Goal: Task Accomplishment & Management: Manage account settings

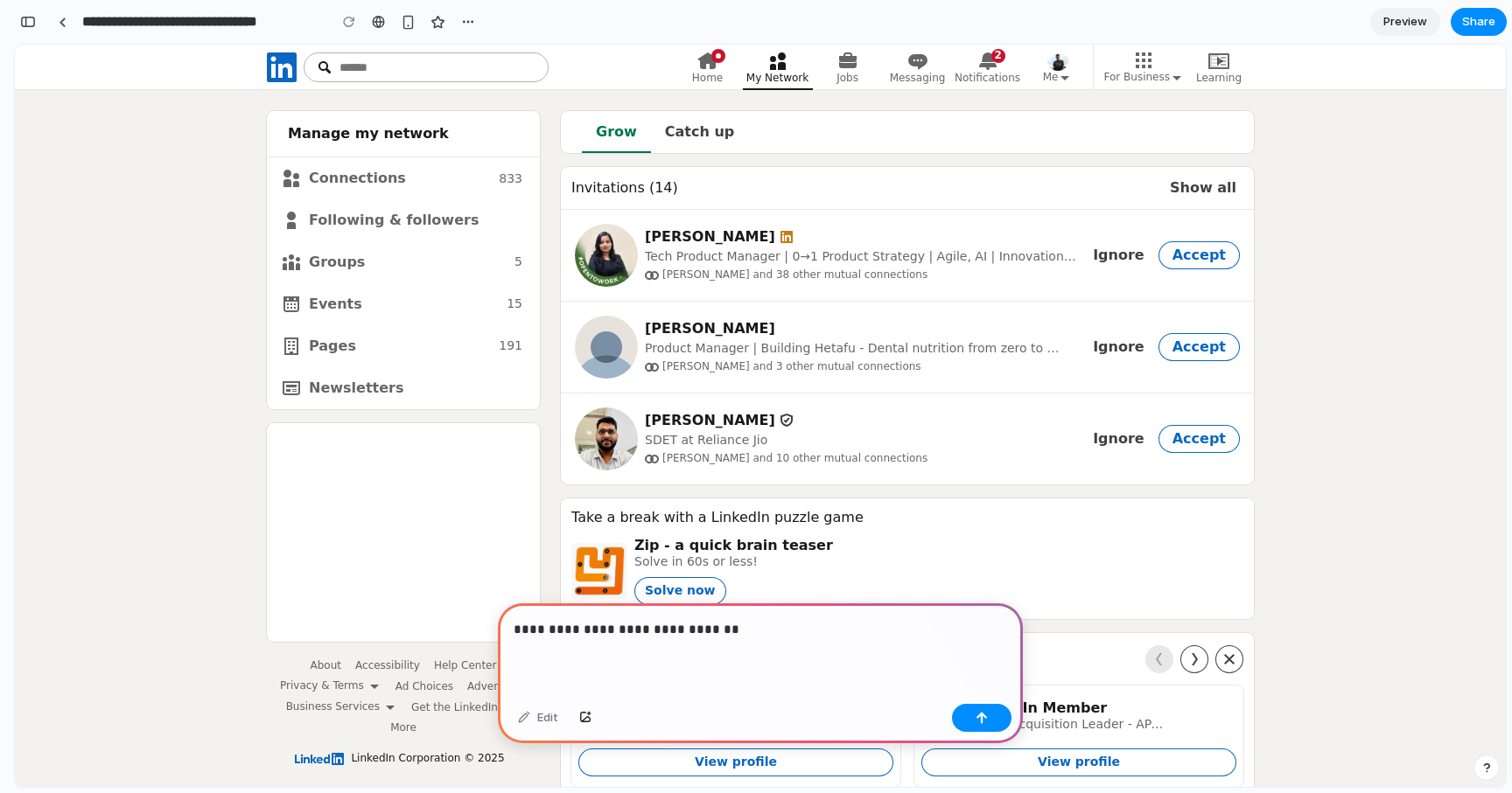
click at [588, 630] on p "**********" at bounding box center [760, 630] width 493 height 21
click at [965, 721] on button "button" at bounding box center [982, 718] width 60 height 28
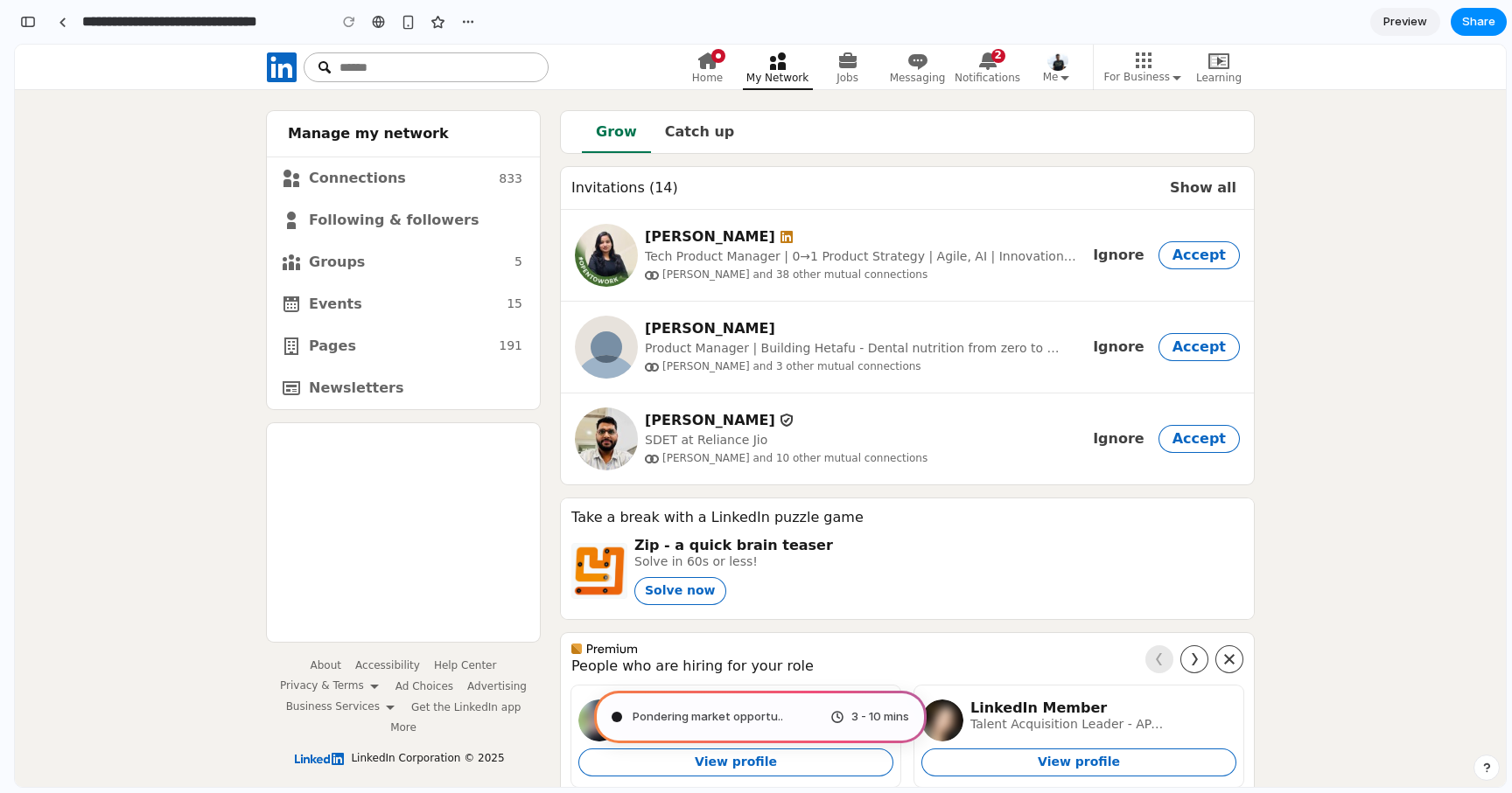
type input "**********"
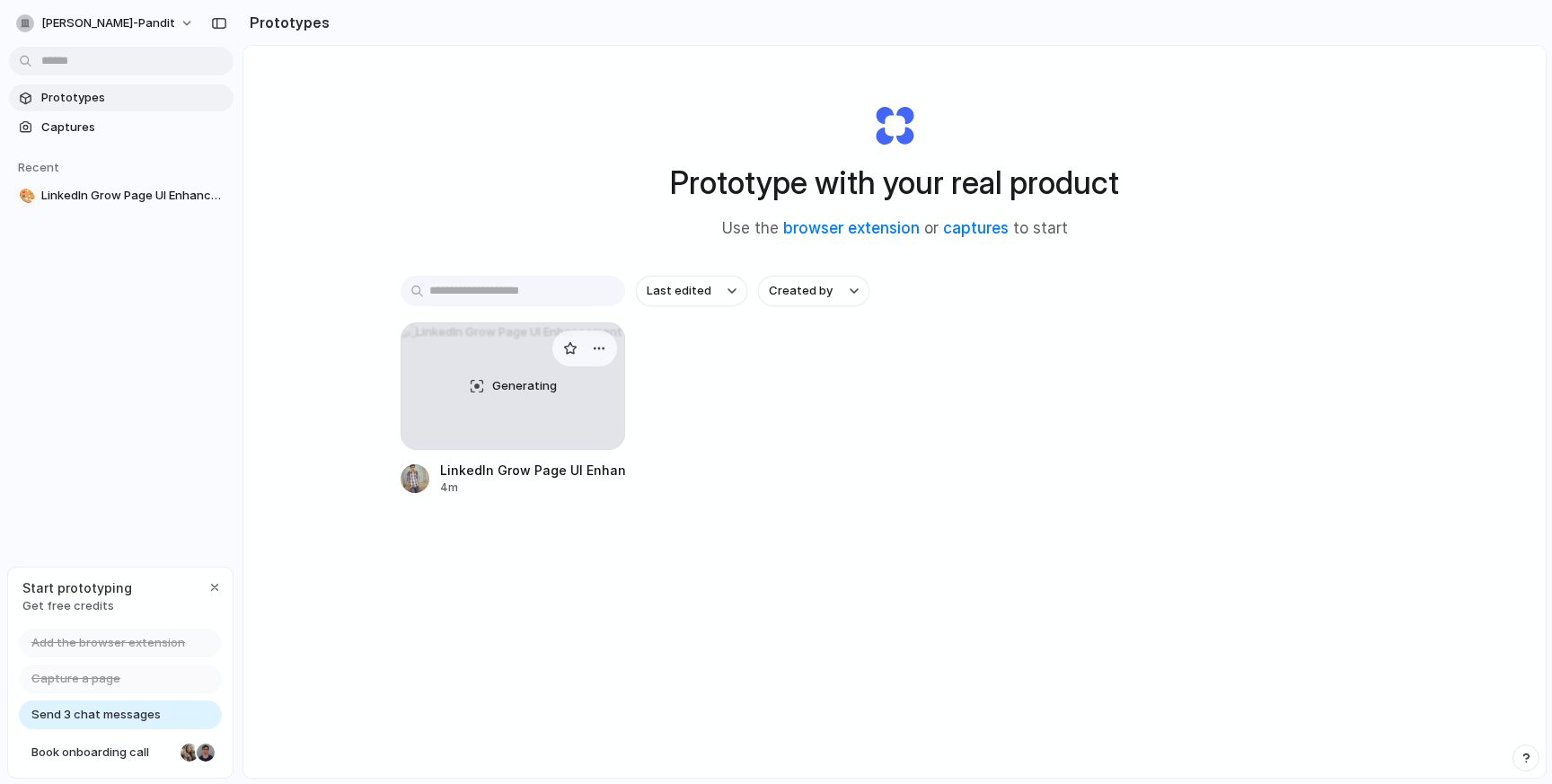
click at [505, 390] on span "Generating" at bounding box center [524, 385] width 65 height 18
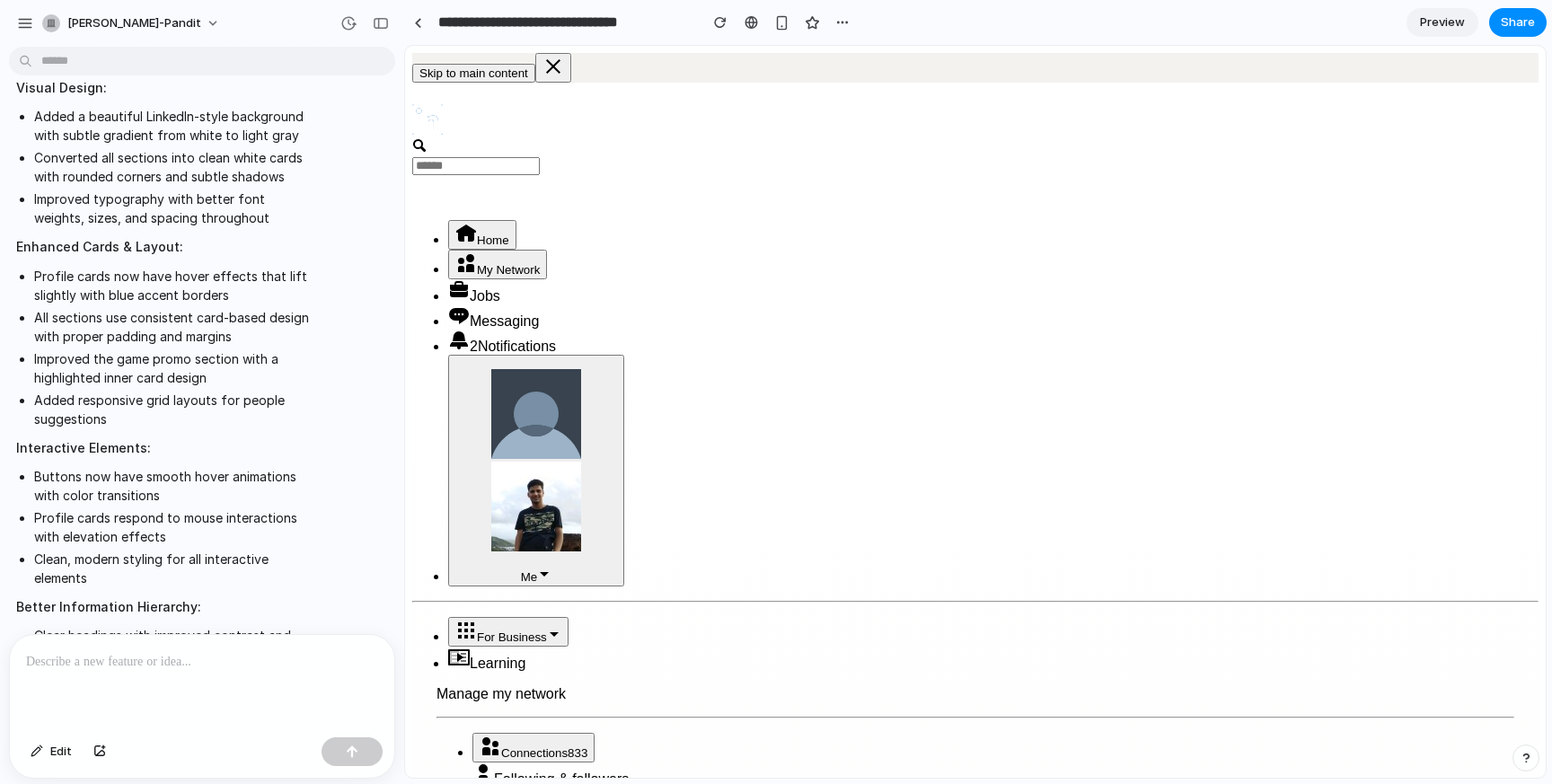
scroll to position [414, 0]
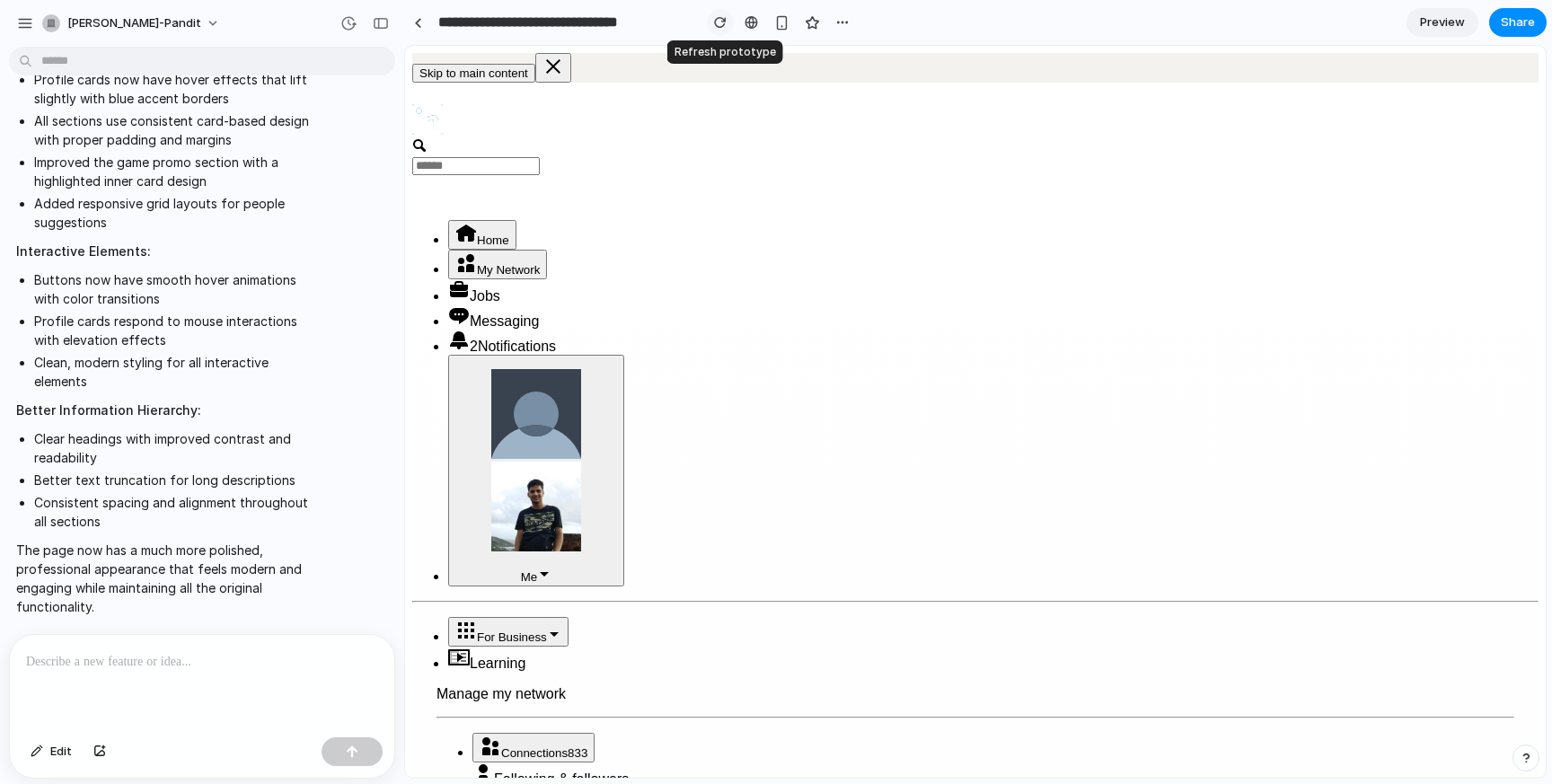
click at [720, 21] on div "button" at bounding box center [720, 22] width 13 height 13
click at [1460, 17] on span "Preview" at bounding box center [1442, 22] width 44 height 18
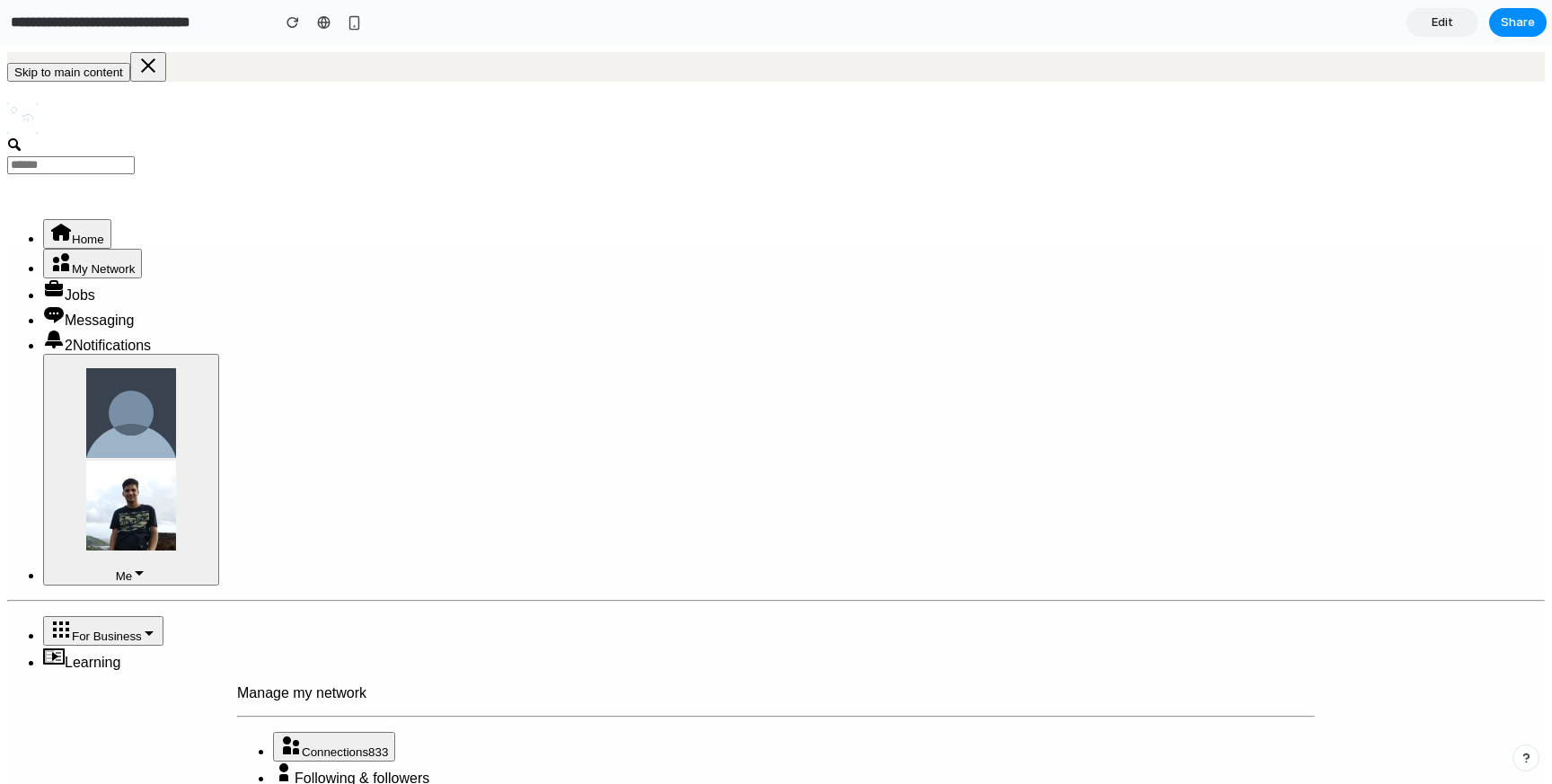
click at [1404, 20] on section "**********" at bounding box center [773, 22] width 1546 height 44
click at [1416, 22] on link "Edit" at bounding box center [1442, 22] width 72 height 29
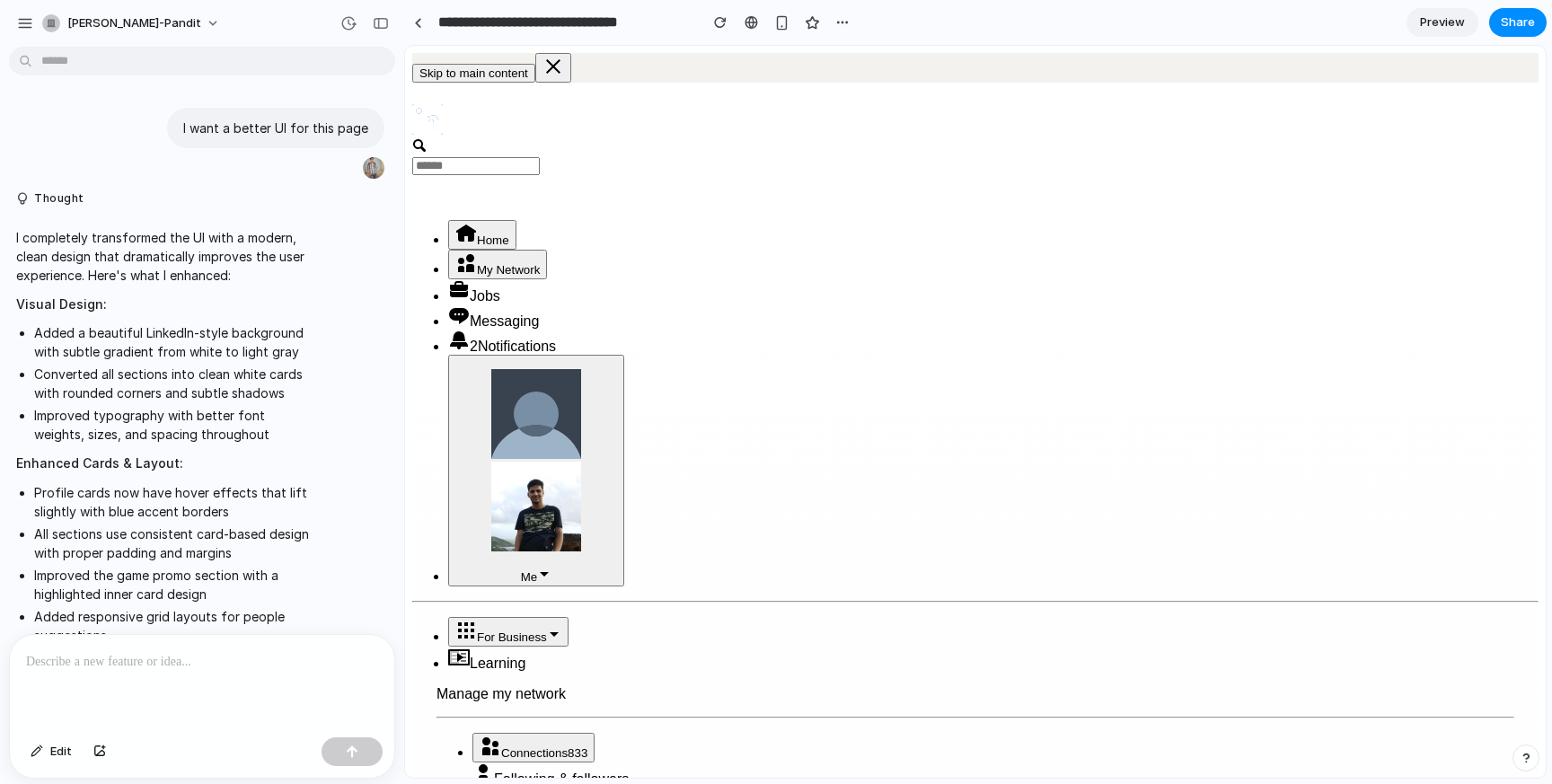
scroll to position [414, 0]
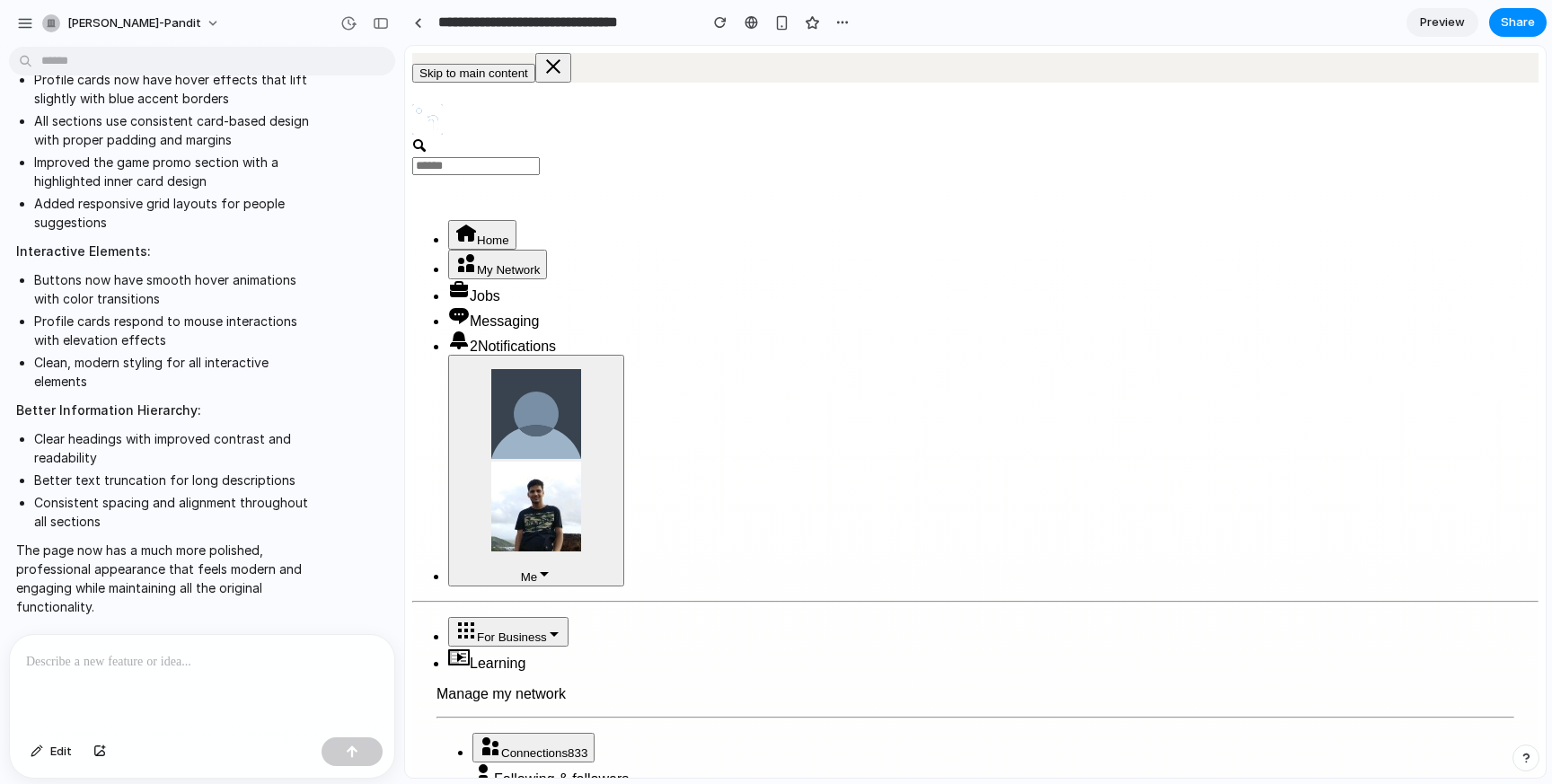
click at [500, 288] on span "Jobs" at bounding box center [484, 295] width 31 height 15
click at [509, 233] on span "Home" at bounding box center [493, 240] width 32 height 14
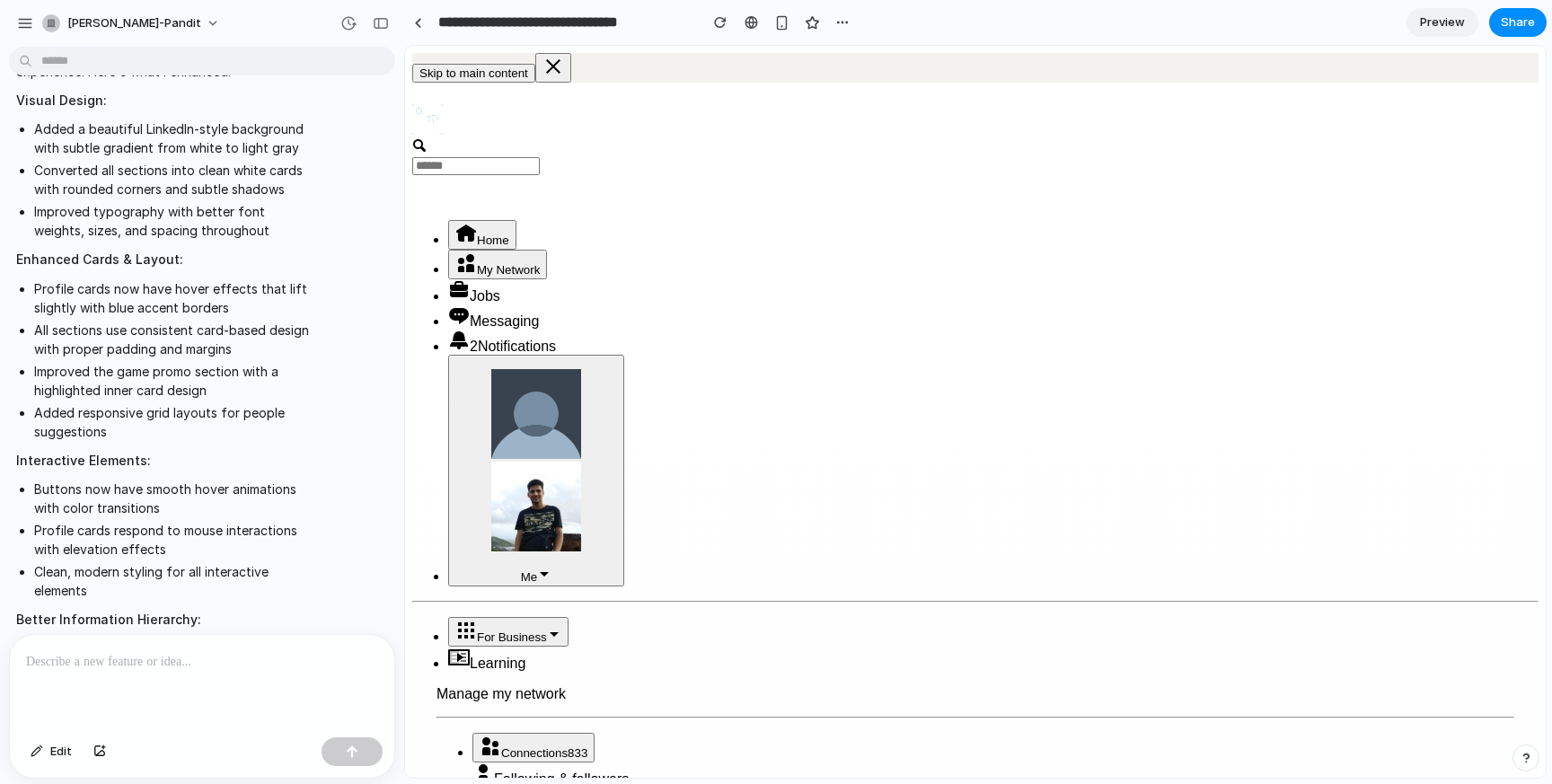
scroll to position [0, 0]
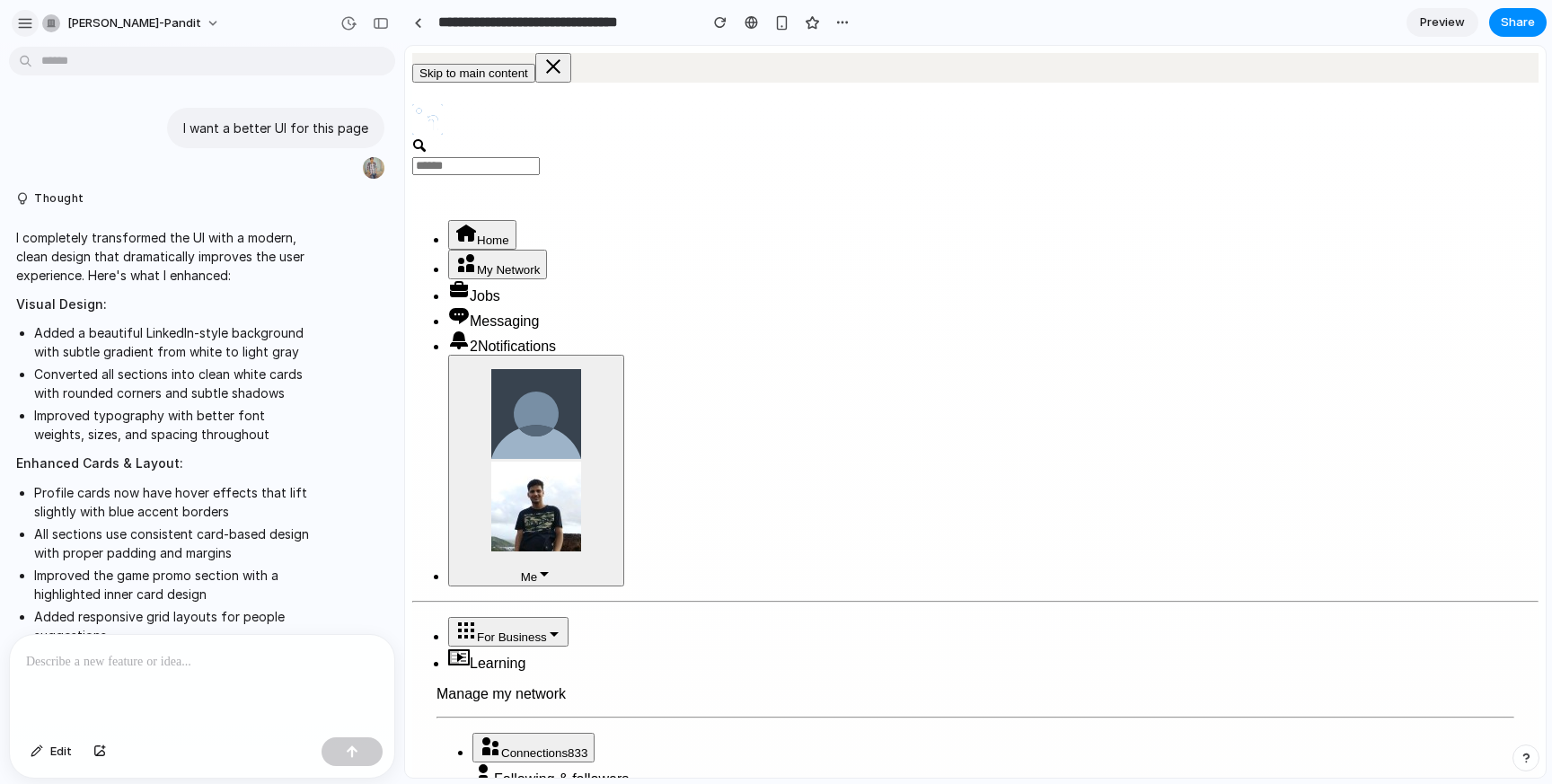
click at [29, 23] on div "button" at bounding box center [24, 22] width 16 height 16
click at [31, 19] on div "button" at bounding box center [24, 22] width 16 height 16
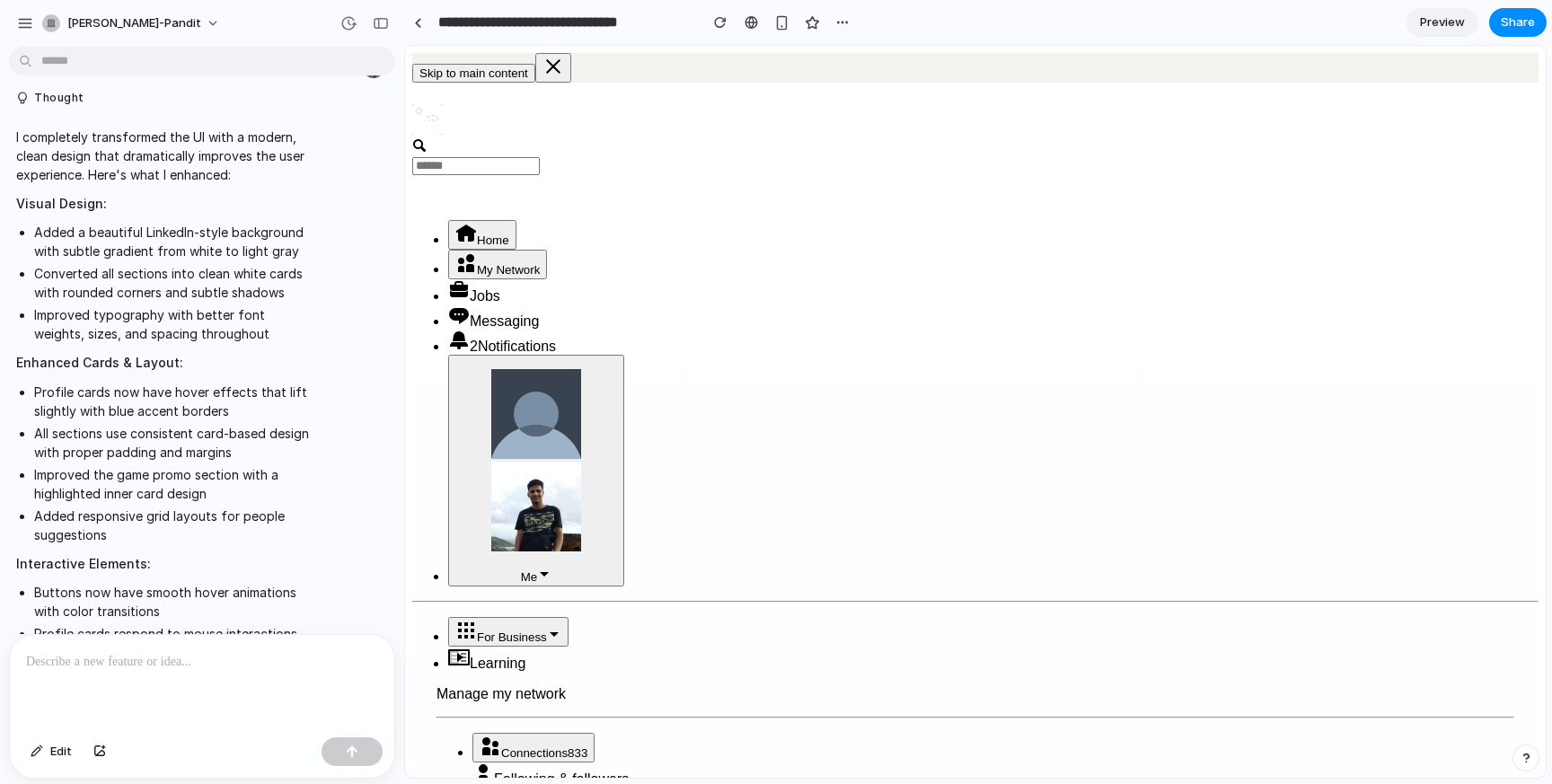
scroll to position [103, 0]
click at [551, 566] on icon at bounding box center [544, 574] width 15 height 15
click at [561, 630] on span "For Business" at bounding box center [519, 637] width 84 height 14
click at [458, 651] on icon at bounding box center [455, 657] width 9 height 13
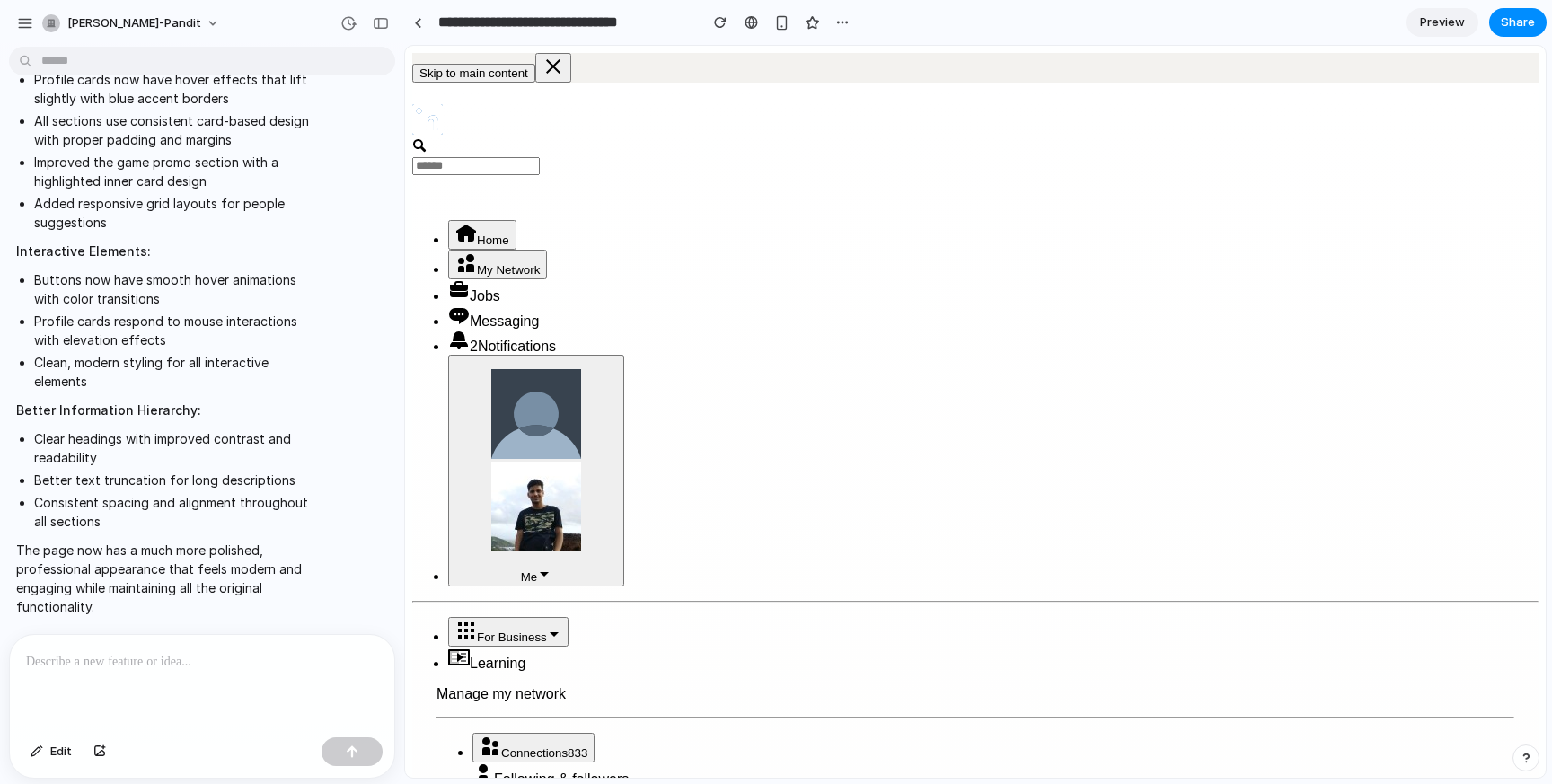
scroll to position [0, 0]
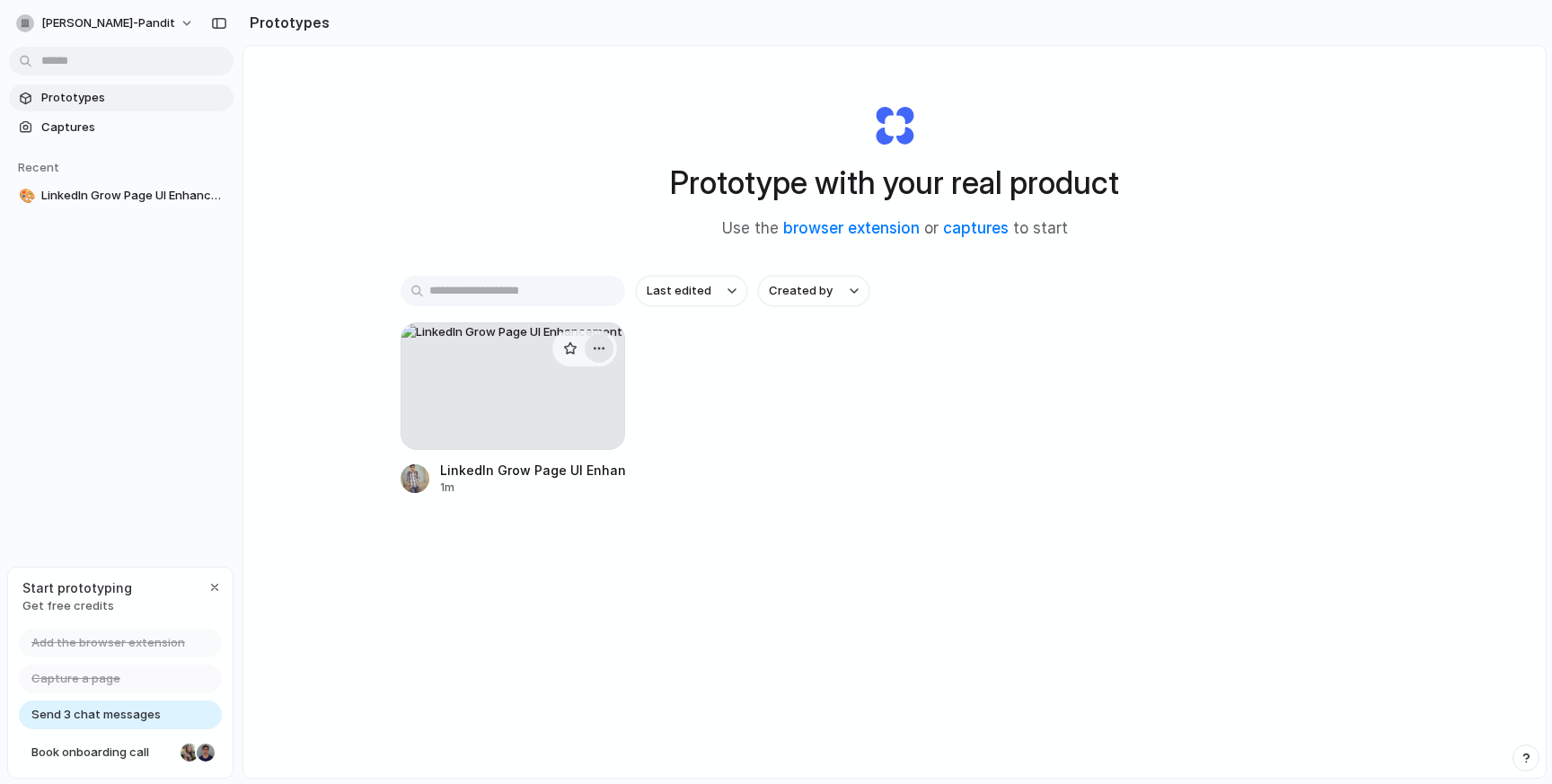
click at [602, 349] on div "button" at bounding box center [599, 348] width 15 height 15
click at [556, 468] on li "Delete" at bounding box center [548, 475] width 128 height 29
